Goal: Task Accomplishment & Management: Use online tool/utility

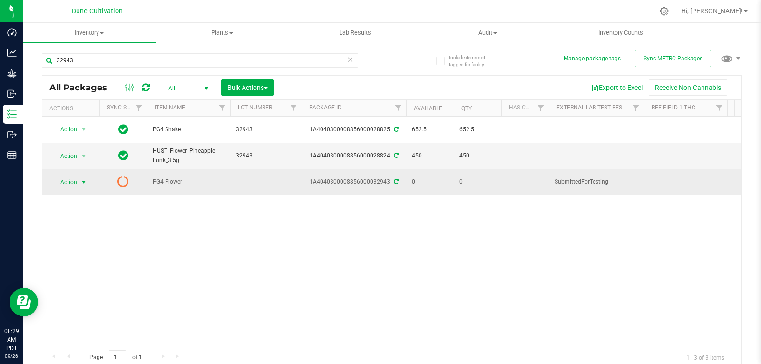
click at [83, 178] on span "select" at bounding box center [84, 182] width 8 height 8
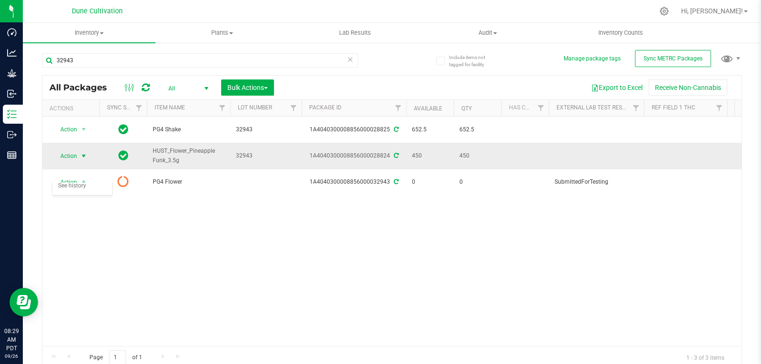
click at [80, 152] on span "select" at bounding box center [84, 156] width 8 height 8
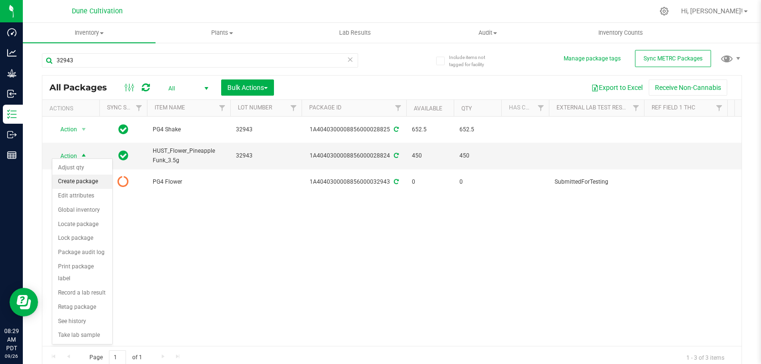
click at [77, 182] on li "Create package" at bounding box center [82, 182] width 60 height 14
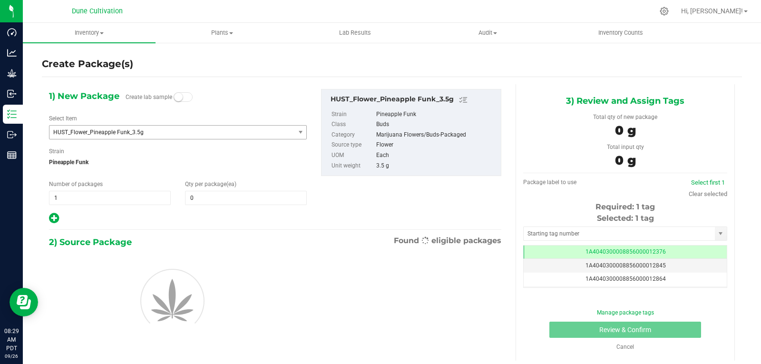
type input "0"
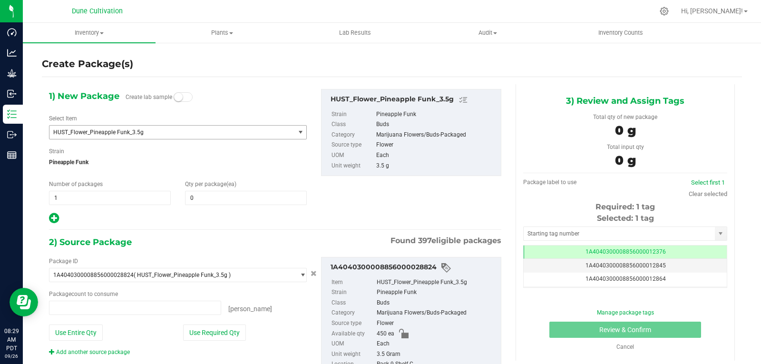
type input "0 ea"
click at [100, 130] on span "HUST_Flower_Pineapple Funk_3.5g" at bounding box center [167, 132] width 228 height 7
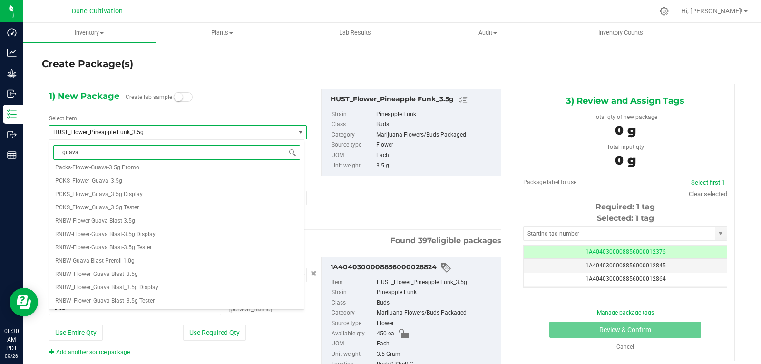
click at [143, 154] on input "guava" at bounding box center [176, 152] width 247 height 15
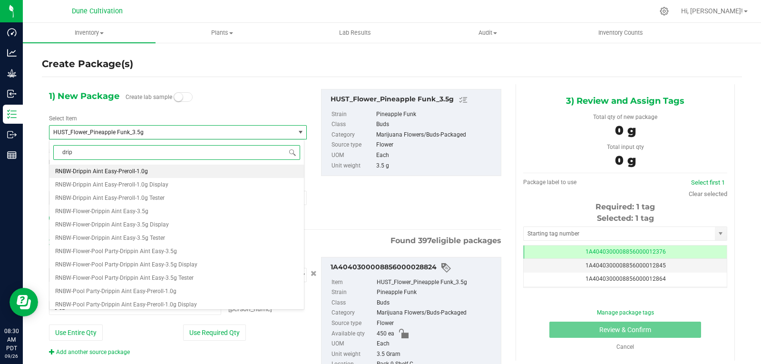
click at [127, 159] on input "drip" at bounding box center [176, 152] width 247 height 15
click at [76, 155] on input "pool" at bounding box center [176, 152] width 247 height 15
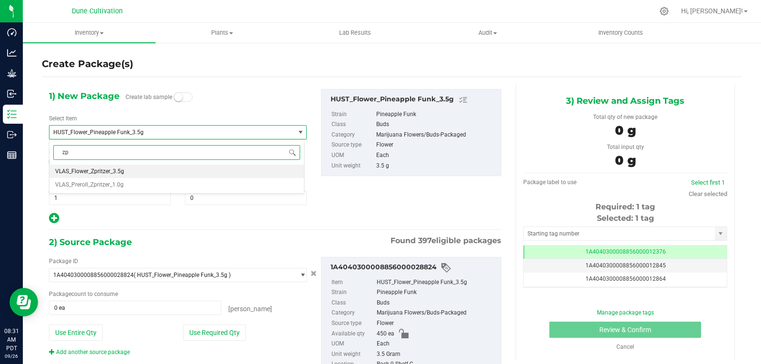
type input "z"
type input "w"
type input "chem"
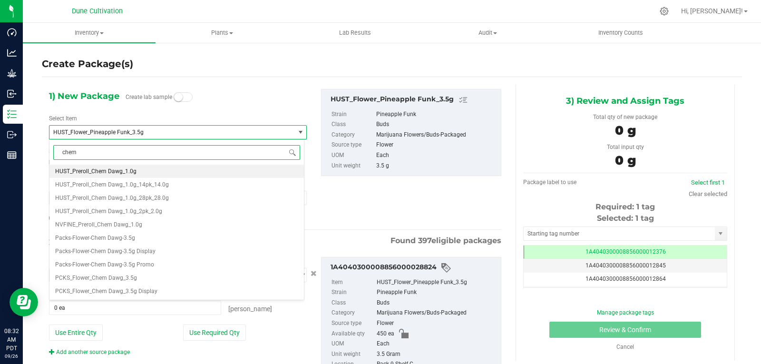
click at [91, 155] on input "chem" at bounding box center [176, 152] width 247 height 15
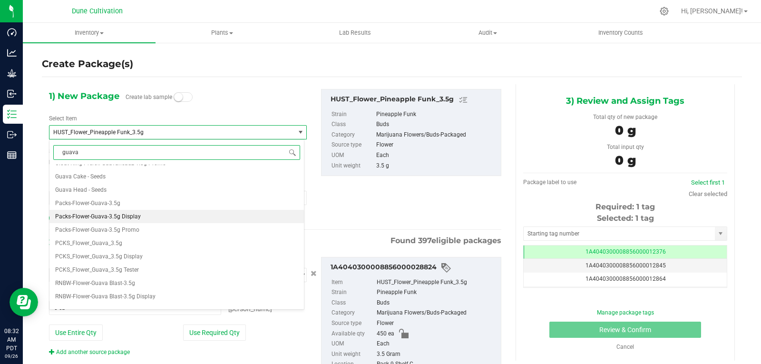
scroll to position [155, 0]
type input "guava"
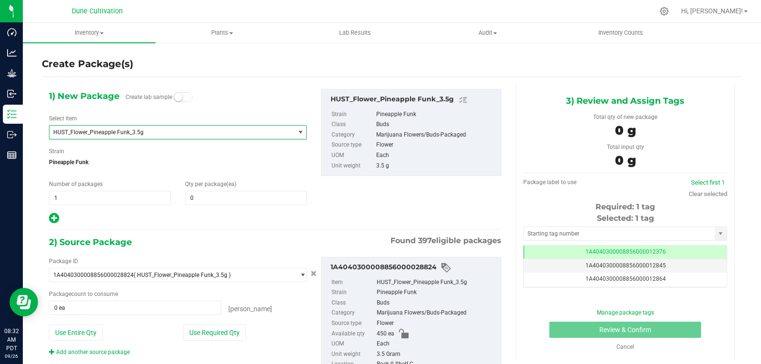
click at [230, 105] on div "1) New Package Create lab sample Select Item HUST_Flower_Pineapple Funk_3.5g Cl…" at bounding box center [178, 157] width 272 height 136
